Goal: Transaction & Acquisition: Purchase product/service

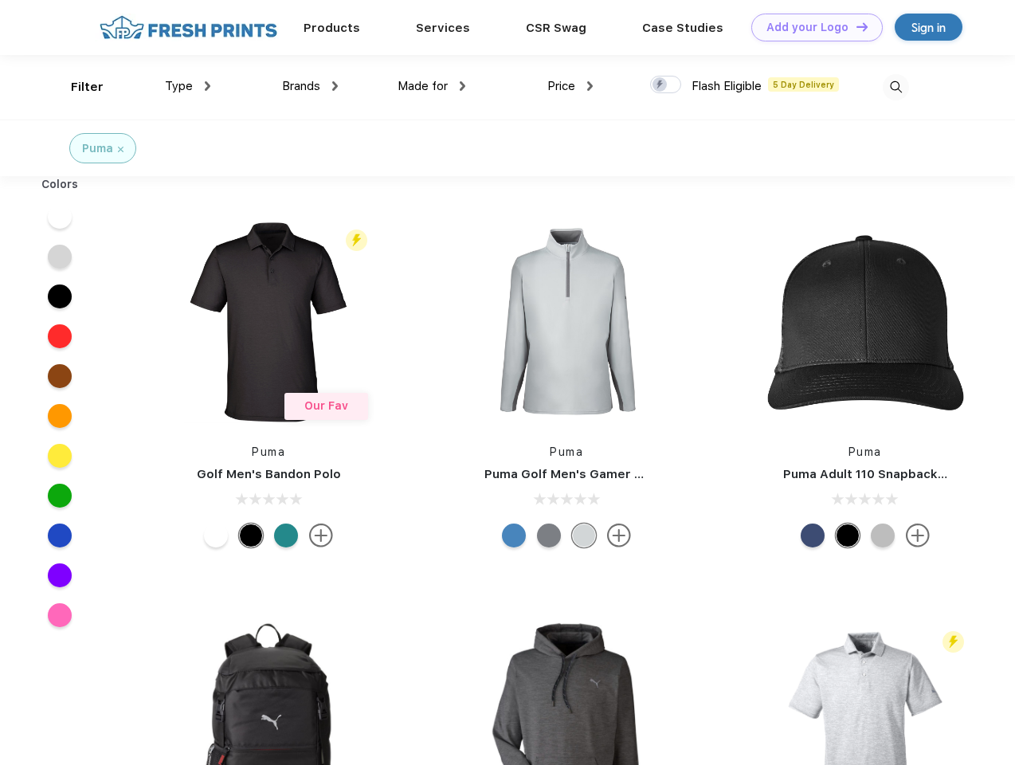
click at [811, 27] on link "Add your Logo Design Tool" at bounding box center [816, 28] width 131 height 28
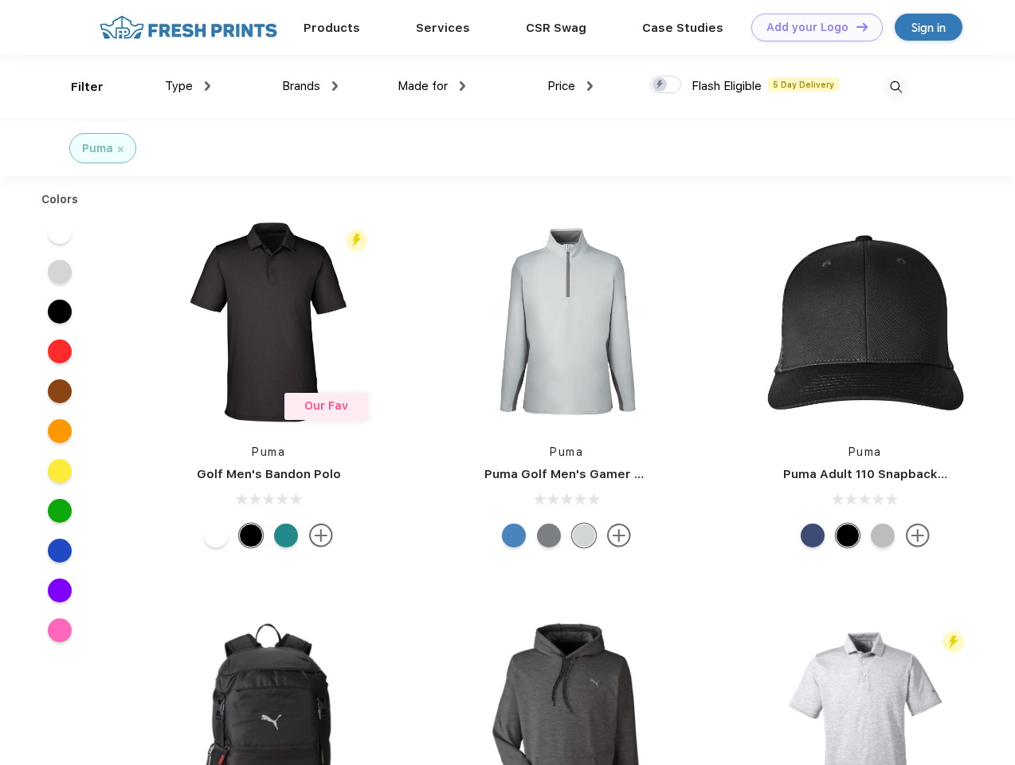
click at [0, 0] on div "Design Tool" at bounding box center [0, 0] width 0 height 0
click at [855, 26] on link "Add your Logo Design Tool" at bounding box center [816, 28] width 131 height 28
click at [76, 87] on div "Filter" at bounding box center [87, 87] width 33 height 18
click at [188, 86] on span "Type" at bounding box center [179, 86] width 28 height 14
click at [310, 86] on span "Brands" at bounding box center [301, 86] width 38 height 14
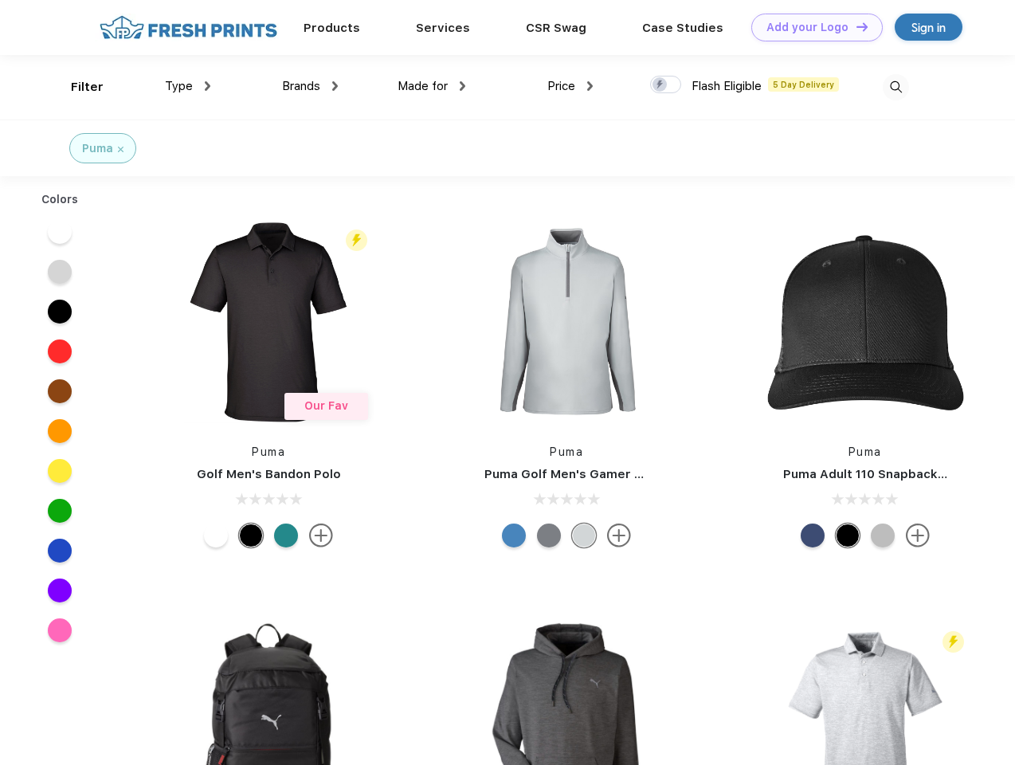
click at [432, 86] on span "Made for" at bounding box center [423, 86] width 50 height 14
click at [570, 86] on span "Price" at bounding box center [561, 86] width 28 height 14
click at [666, 85] on div at bounding box center [665, 85] width 31 height 18
click at [660, 85] on input "checkbox" at bounding box center [655, 80] width 10 height 10
click at [895, 87] on img at bounding box center [896, 87] width 26 height 26
